Goal: Information Seeking & Learning: Learn about a topic

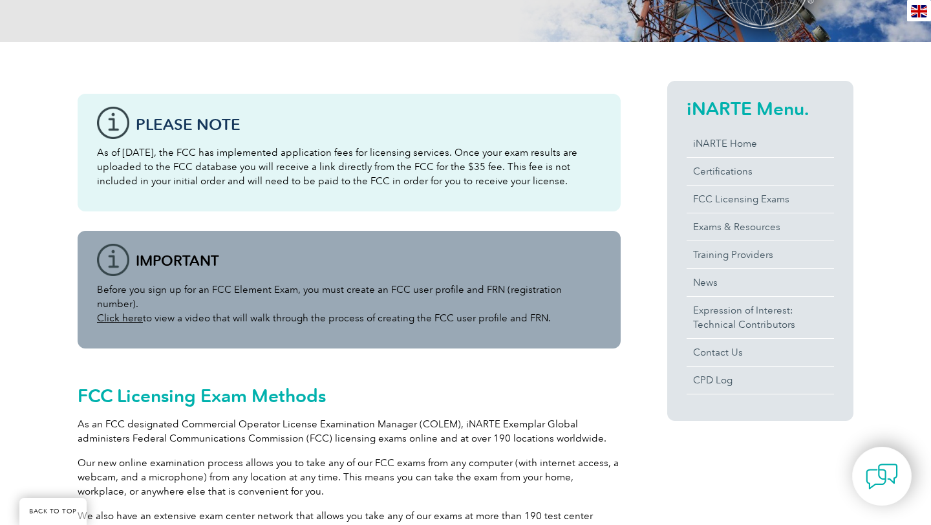
scroll to position [244, 0]
click at [114, 312] on link "Click here" at bounding box center [120, 318] width 46 height 12
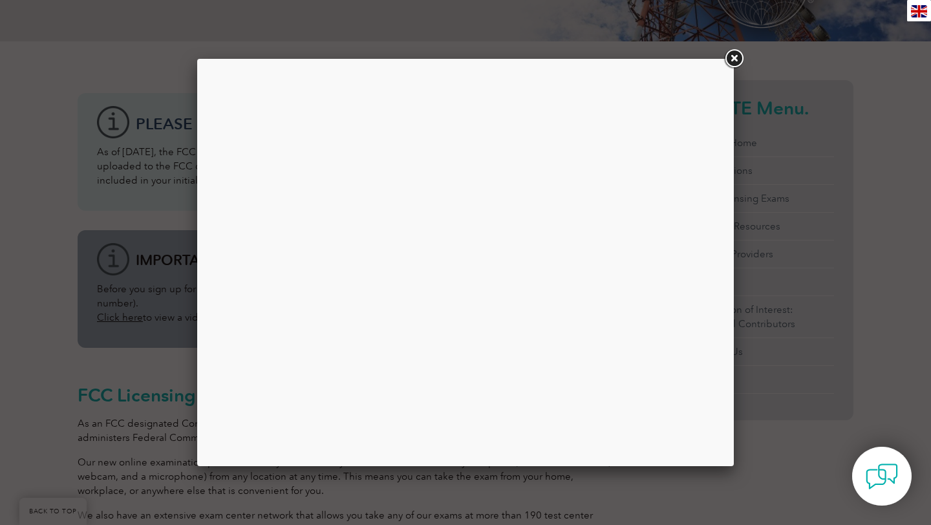
click at [737, 54] on link at bounding box center [733, 58] width 23 height 23
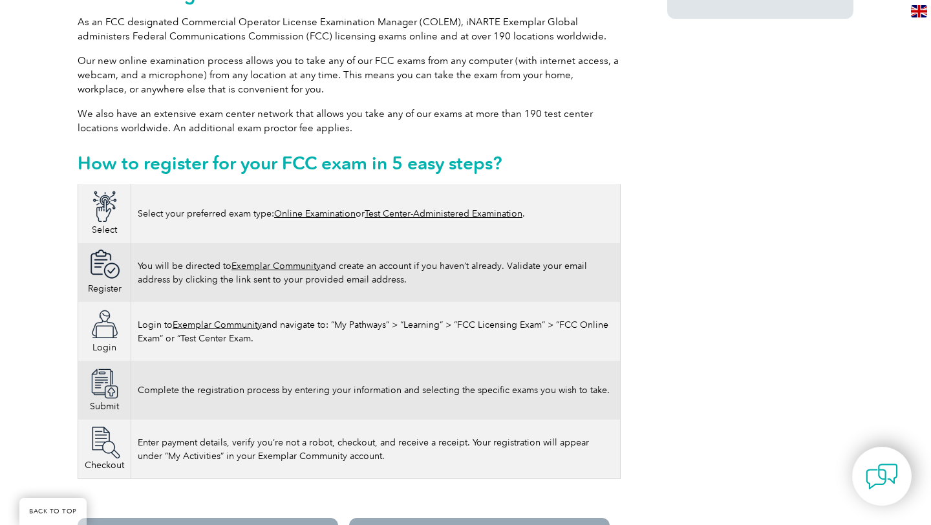
scroll to position [648, 0]
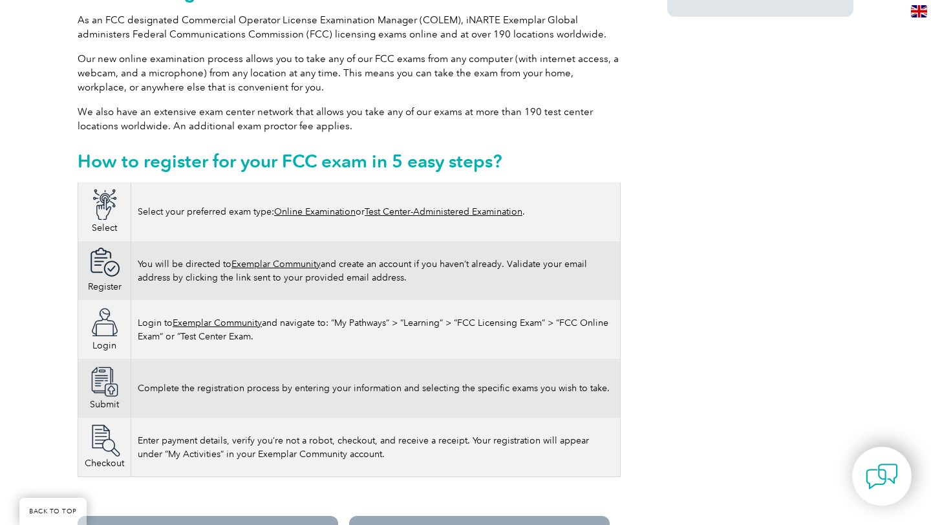
click at [323, 206] on link "Online Examination" at bounding box center [314, 211] width 81 height 11
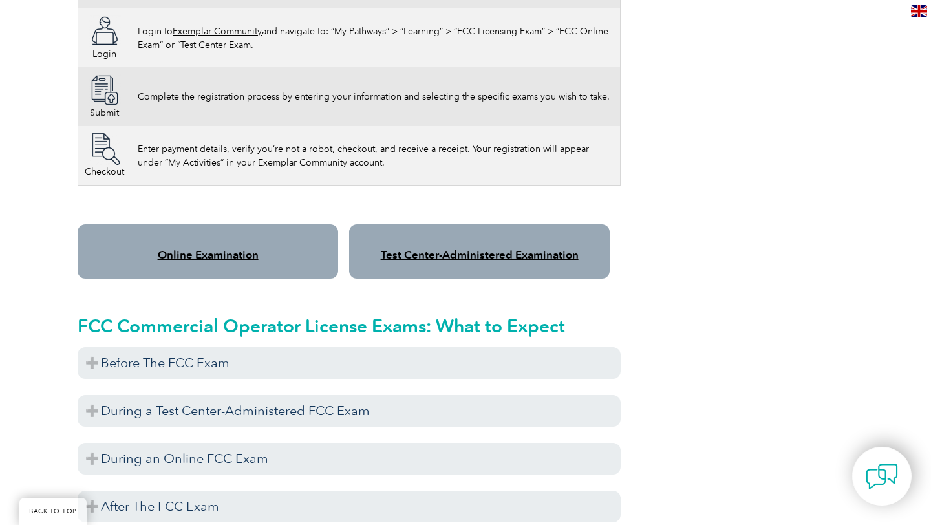
scroll to position [941, 0]
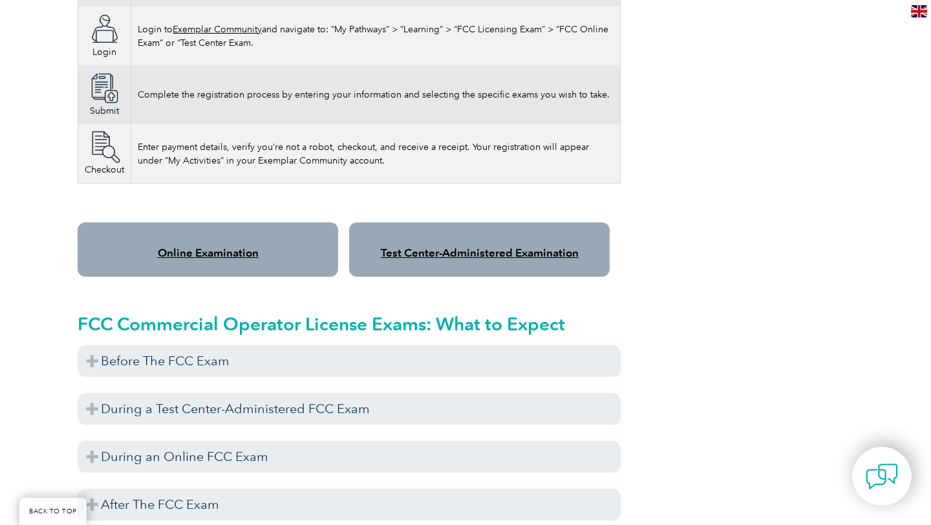
click at [417, 246] on link "Test Center-Administered Examination" at bounding box center [480, 252] width 198 height 13
click at [460, 246] on link "Test Center-Administered Examination" at bounding box center [480, 252] width 198 height 13
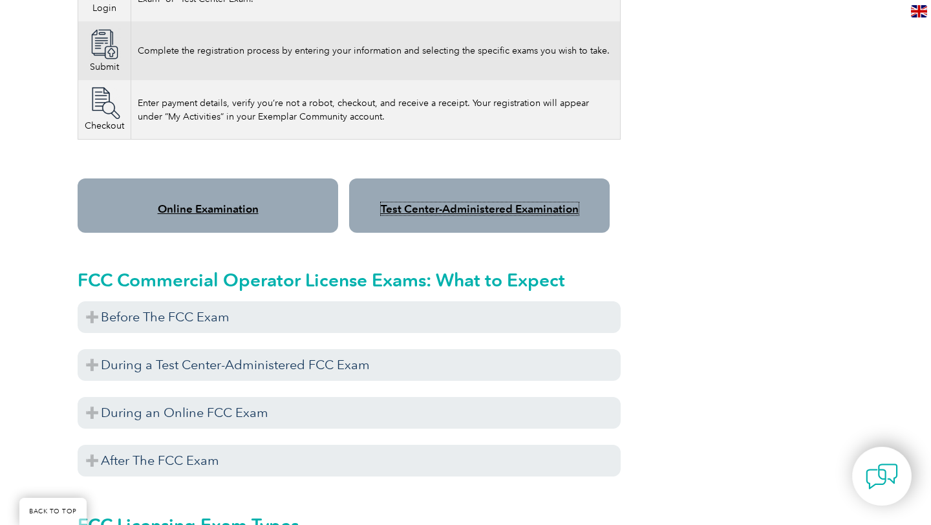
scroll to position [984, 0]
click at [207, 203] on link "Online Examination" at bounding box center [208, 209] width 101 height 13
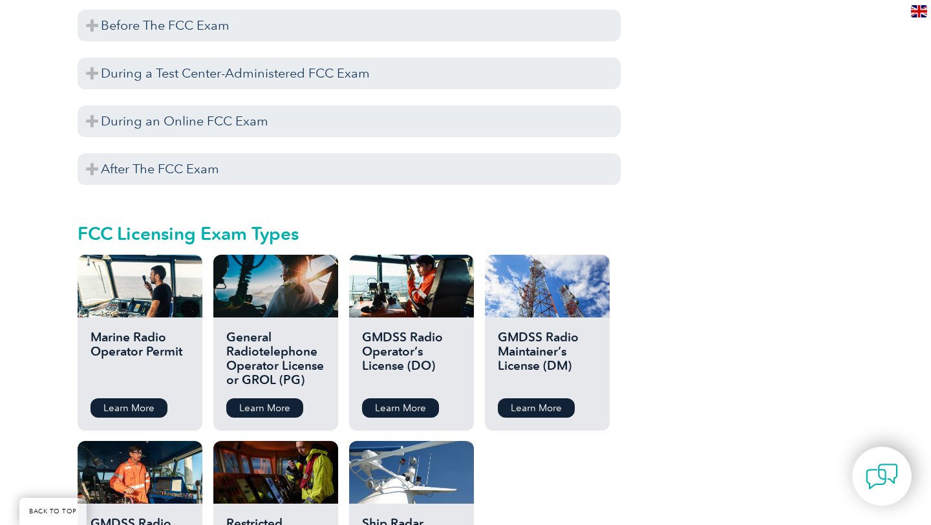
scroll to position [1308, 0]
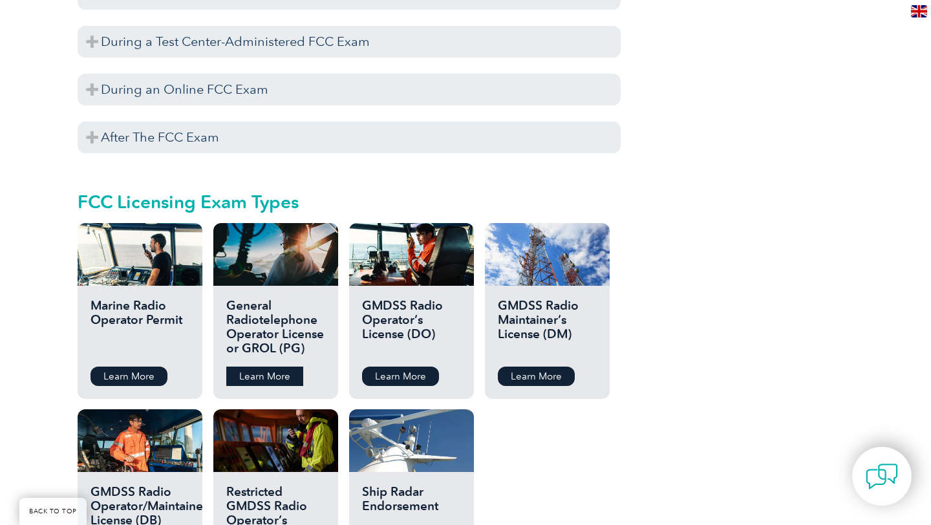
click at [268, 367] on link "Learn More" at bounding box center [264, 376] width 77 height 19
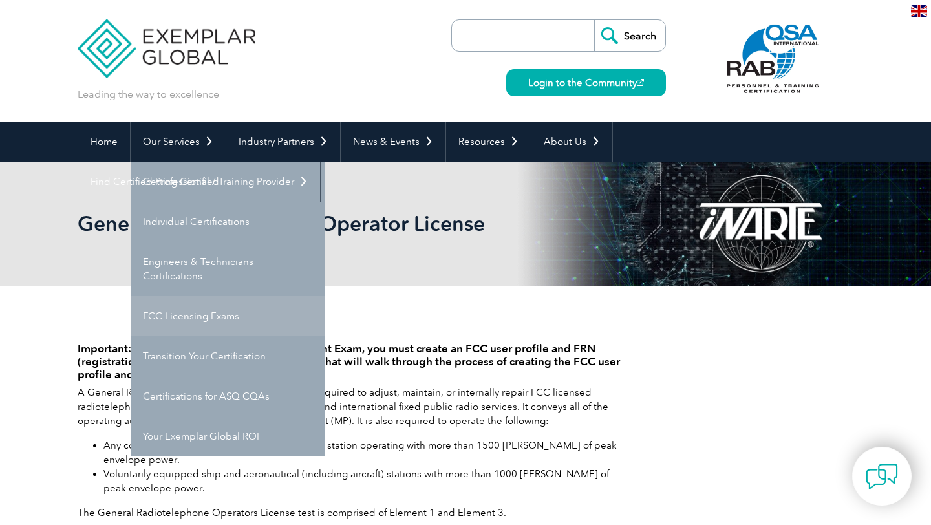
click at [180, 317] on link "FCC Licensing Exams" at bounding box center [228, 316] width 194 height 40
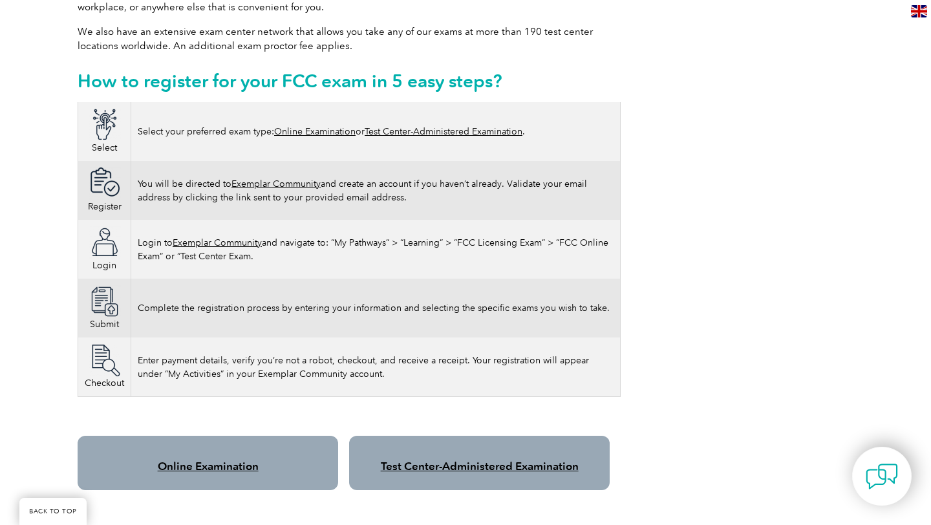
scroll to position [802, 0]
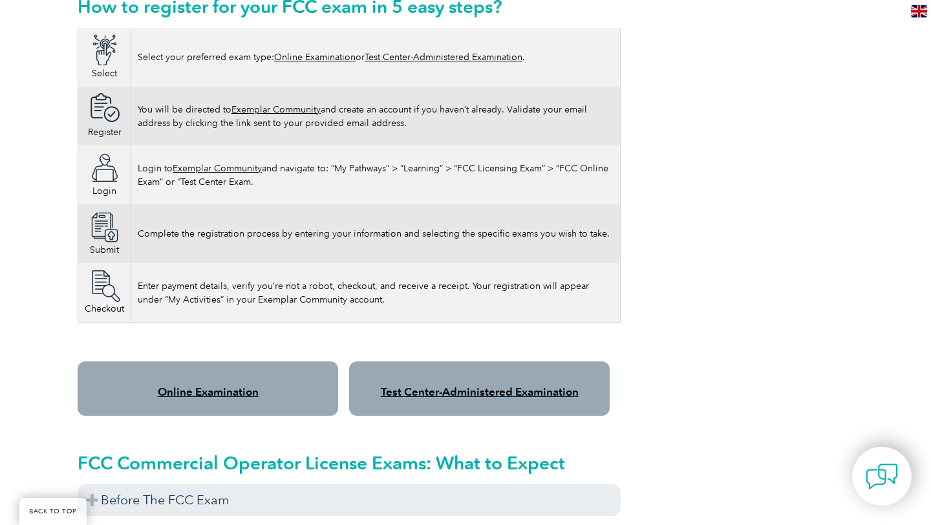
click at [190, 385] on link "Online Examination" at bounding box center [208, 391] width 101 height 13
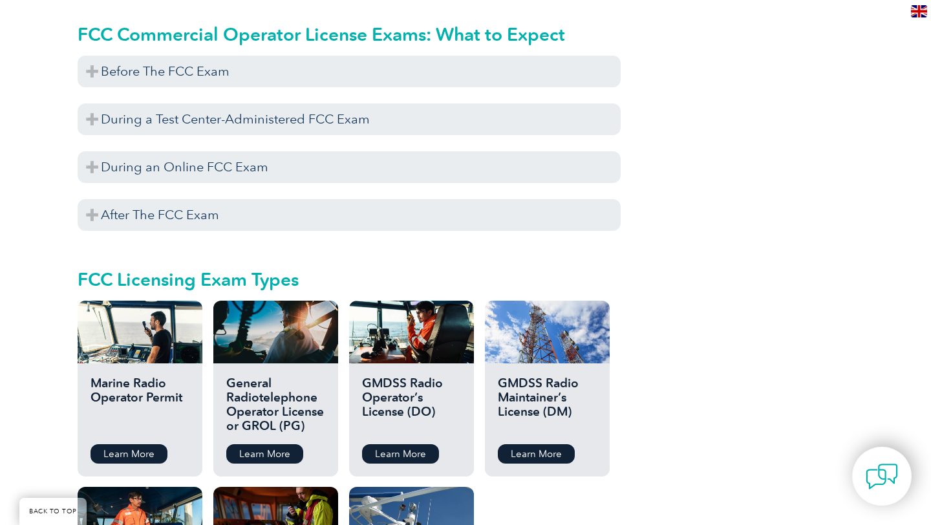
scroll to position [1235, 0]
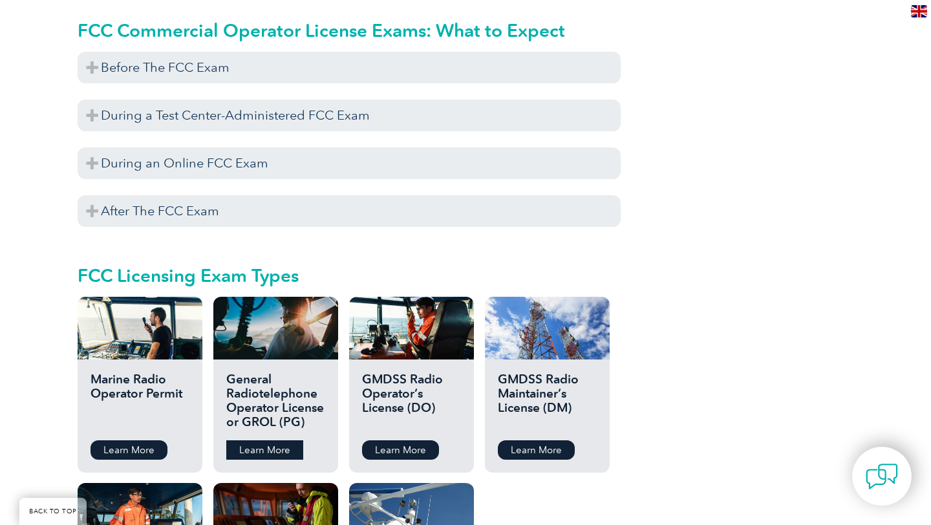
click at [253, 440] on link "Learn More" at bounding box center [264, 449] width 77 height 19
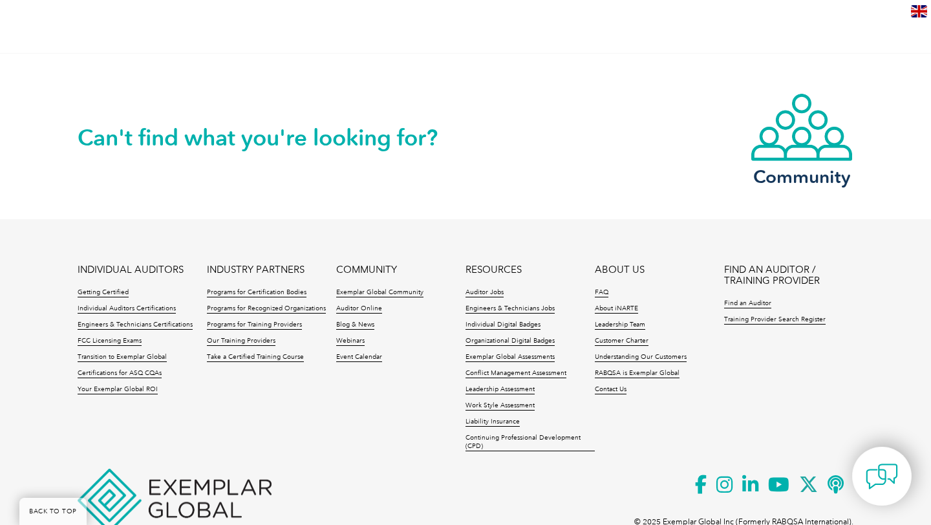
scroll to position [883, 0]
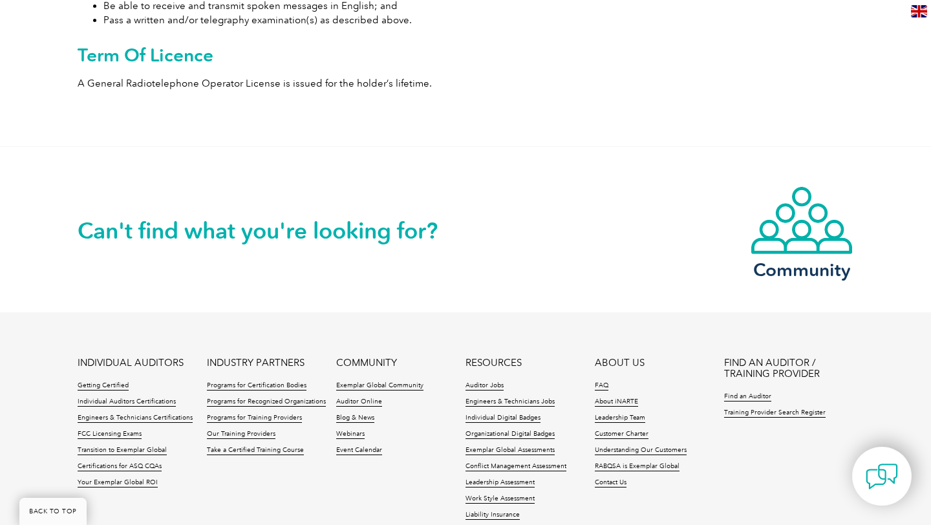
scroll to position [807, 0]
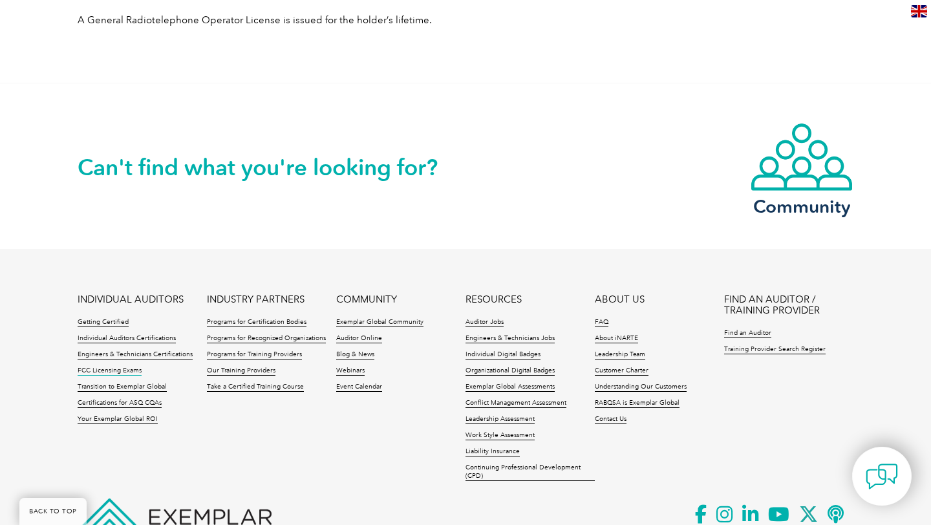
click at [98, 371] on link "FCC Licensing Exams" at bounding box center [110, 371] width 64 height 9
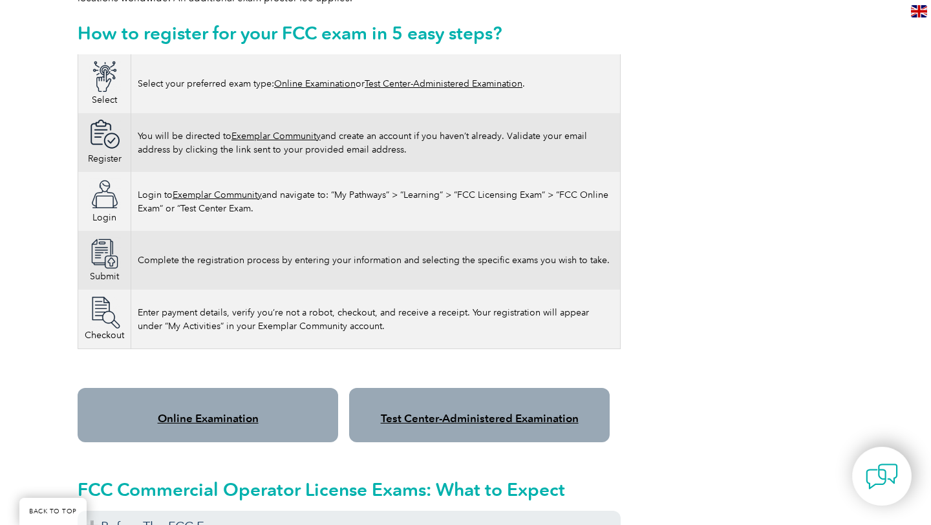
scroll to position [882, 0]
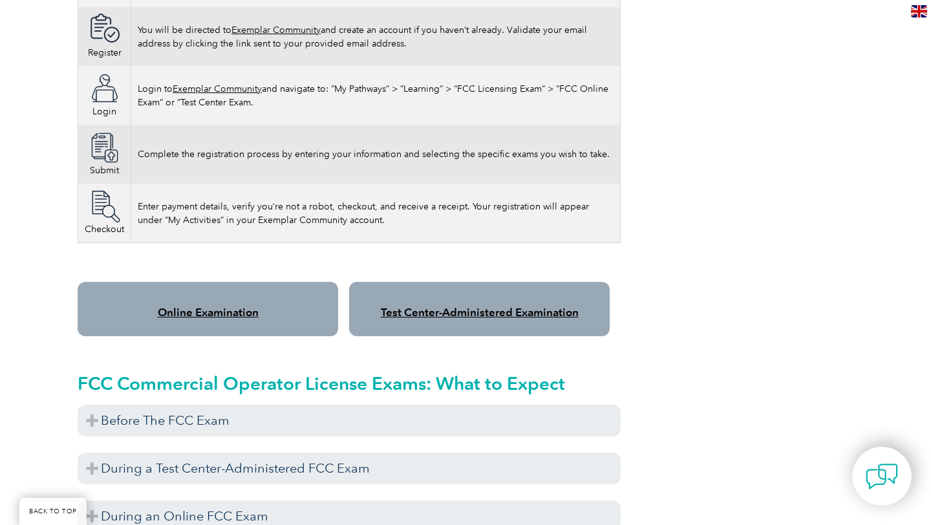
click at [195, 306] on link "Online Examination" at bounding box center [208, 312] width 101 height 13
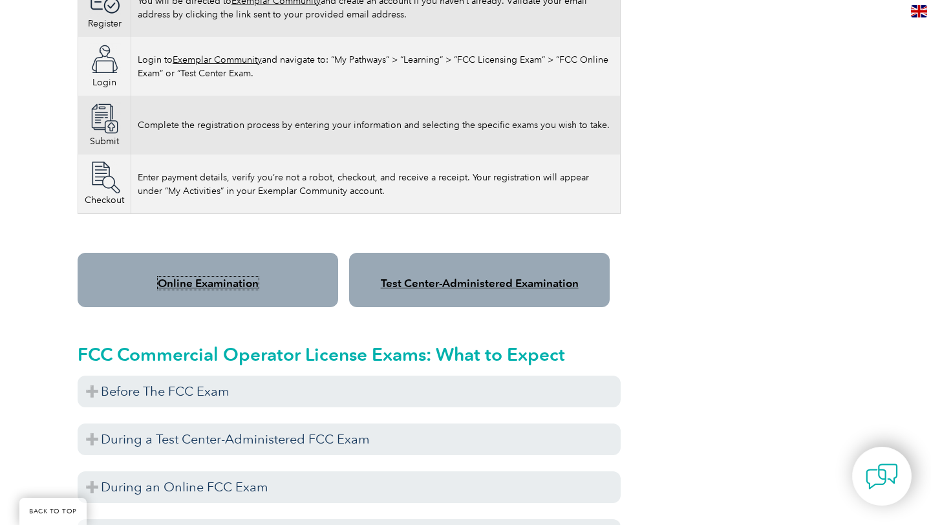
scroll to position [0, 0]
